Goal: Task Accomplishment & Management: Use online tool/utility

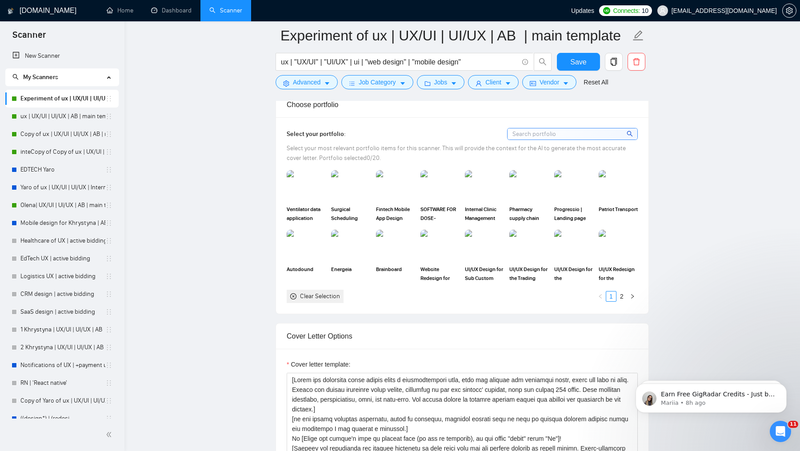
scroll to position [478, 0]
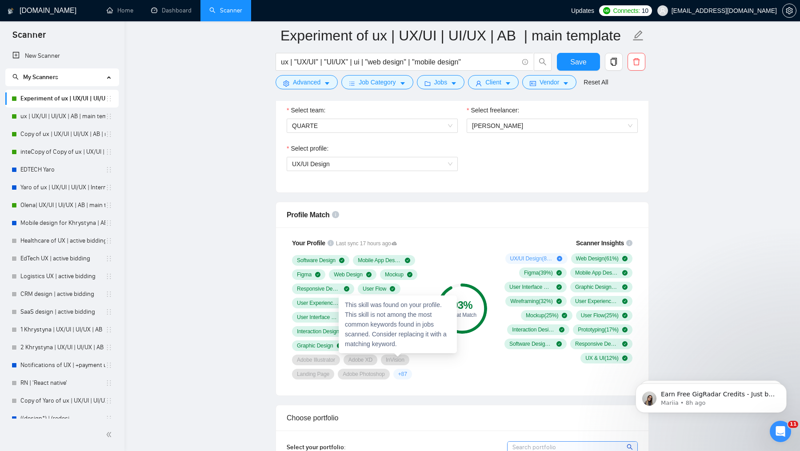
click at [407, 371] on span "+ 87" at bounding box center [402, 374] width 9 height 7
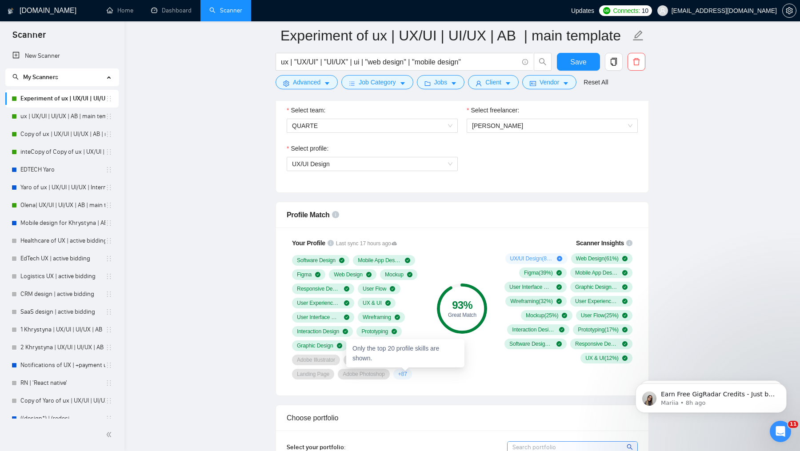
click at [407, 376] on div "+ 87" at bounding box center [402, 374] width 19 height 11
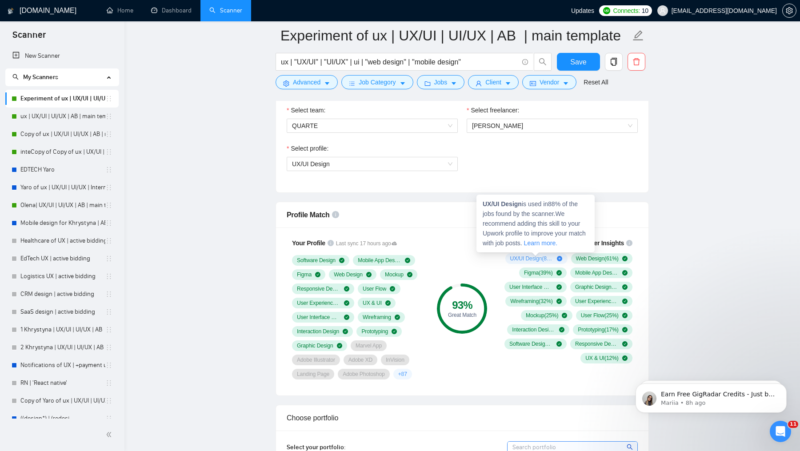
click at [559, 256] on icon "plus-circle" at bounding box center [559, 258] width 5 height 5
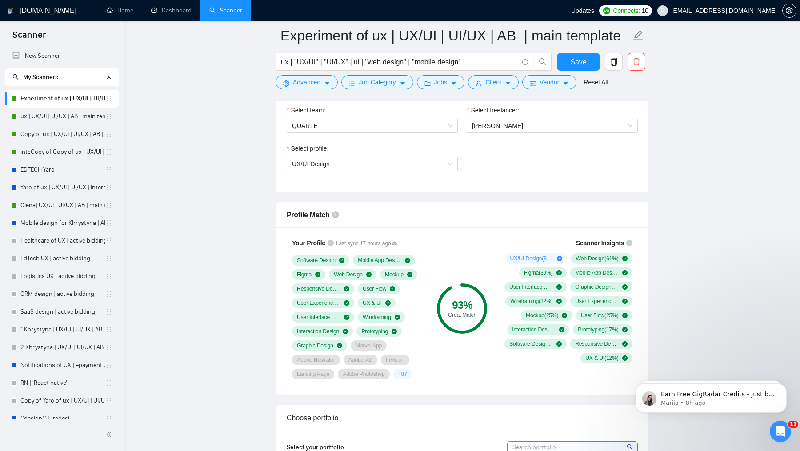
click at [472, 255] on div "93 % Great Match" at bounding box center [462, 309] width 60 height 152
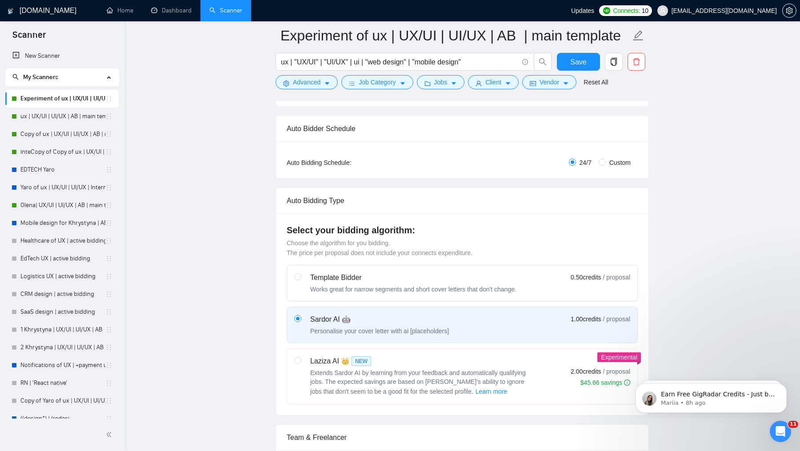
scroll to position [0, 0]
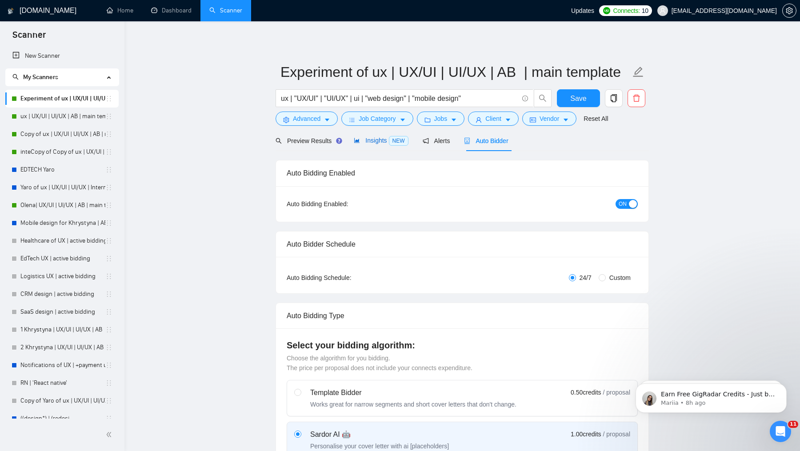
click at [378, 137] on span "Insights NEW" at bounding box center [381, 140] width 54 height 7
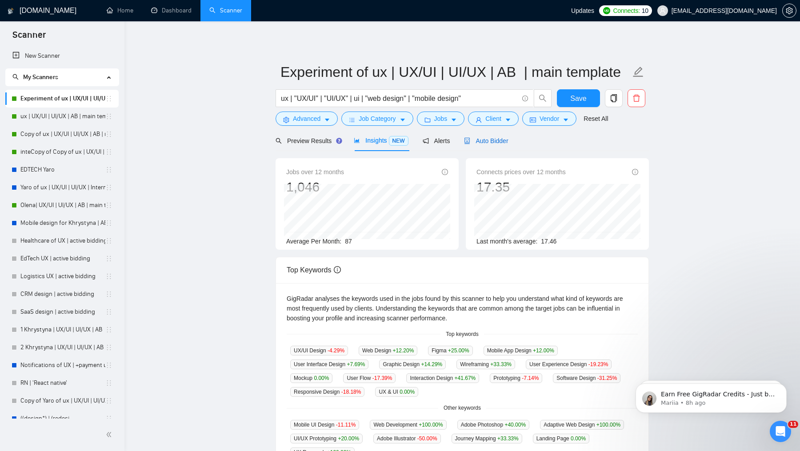
click at [468, 141] on icon "robot" at bounding box center [467, 141] width 6 height 6
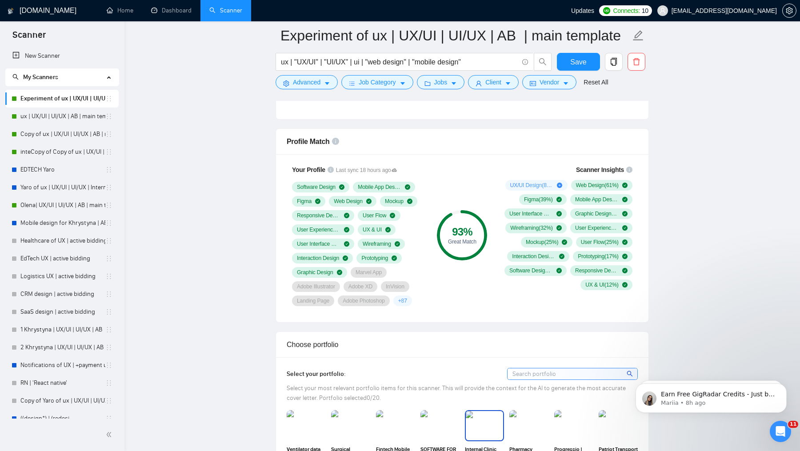
scroll to position [543, 0]
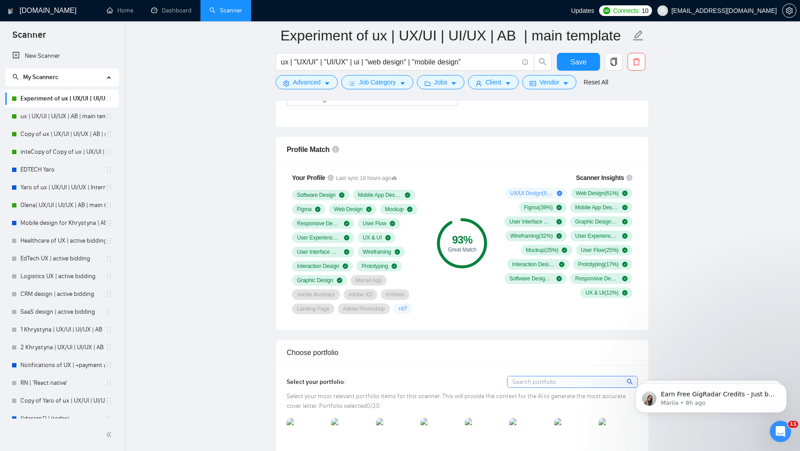
click at [404, 305] on span "+ 87" at bounding box center [402, 308] width 9 height 7
click at [589, 175] on span "Scanner Insights" at bounding box center [600, 178] width 48 height 6
